Goal: Information Seeking & Learning: Learn about a topic

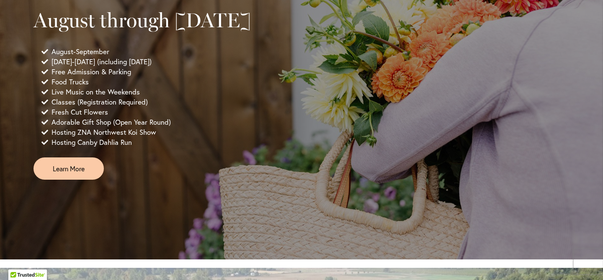
scroll to position [619, 0]
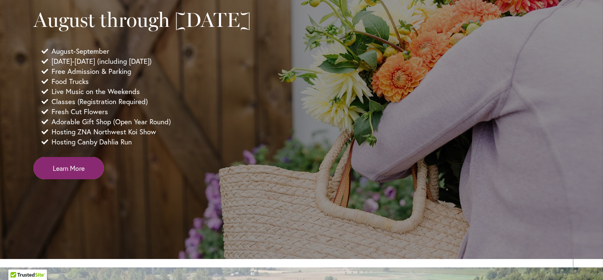
click at [69, 173] on span "Learn More" at bounding box center [69, 168] width 32 height 10
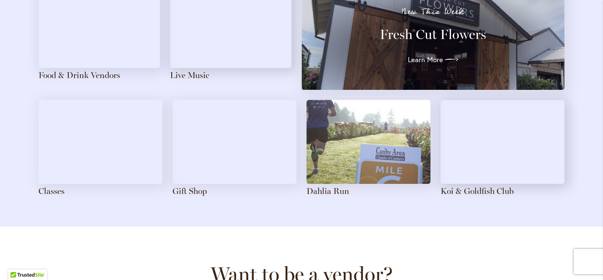
scroll to position [976, 0]
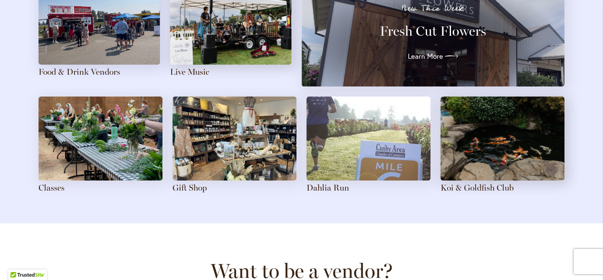
click at [328, 166] on img at bounding box center [369, 138] width 124 height 84
click at [339, 154] on img at bounding box center [369, 138] width 124 height 84
click at [332, 191] on link "Dahlia Run" at bounding box center [328, 187] width 43 height 10
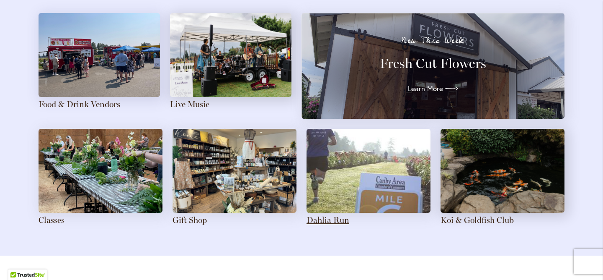
scroll to position [948, 0]
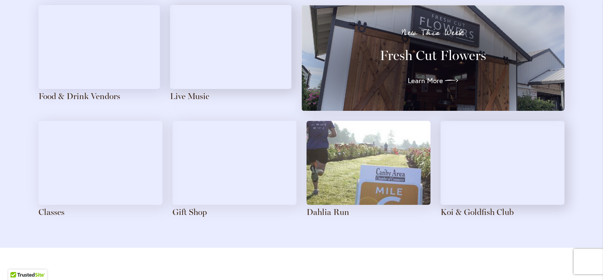
scroll to position [953, 0]
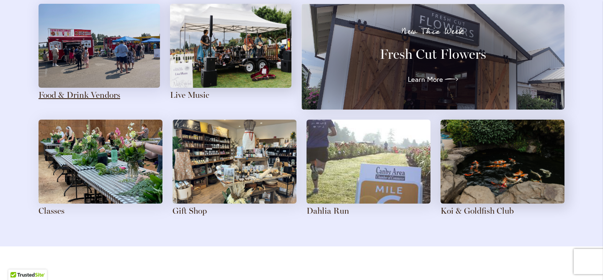
click at [92, 92] on link "Food & Drink Vendors" at bounding box center [80, 95] width 82 height 10
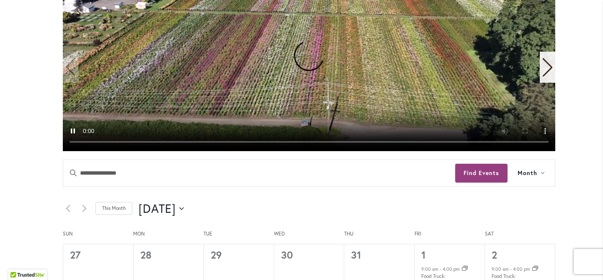
scroll to position [322, 0]
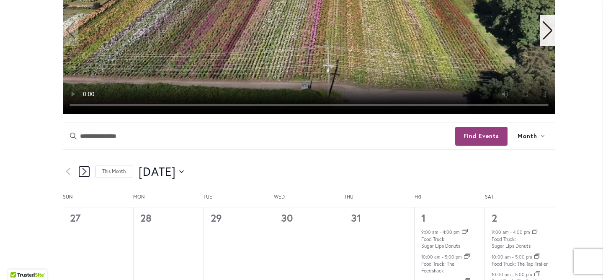
click at [83, 168] on icon "Next month" at bounding box center [84, 171] width 5 height 8
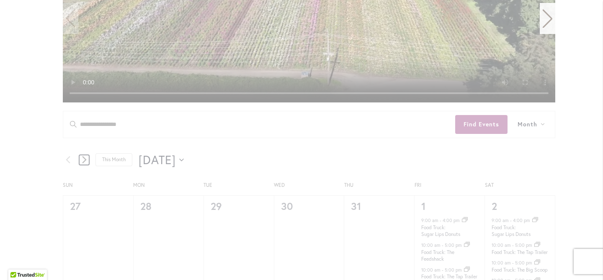
scroll to position [336, 0]
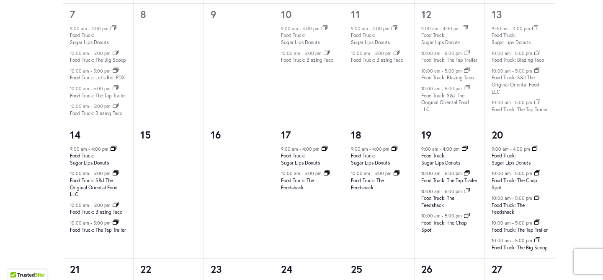
scroll to position [727, 0]
